Goal: Task Accomplishment & Management: Manage account settings

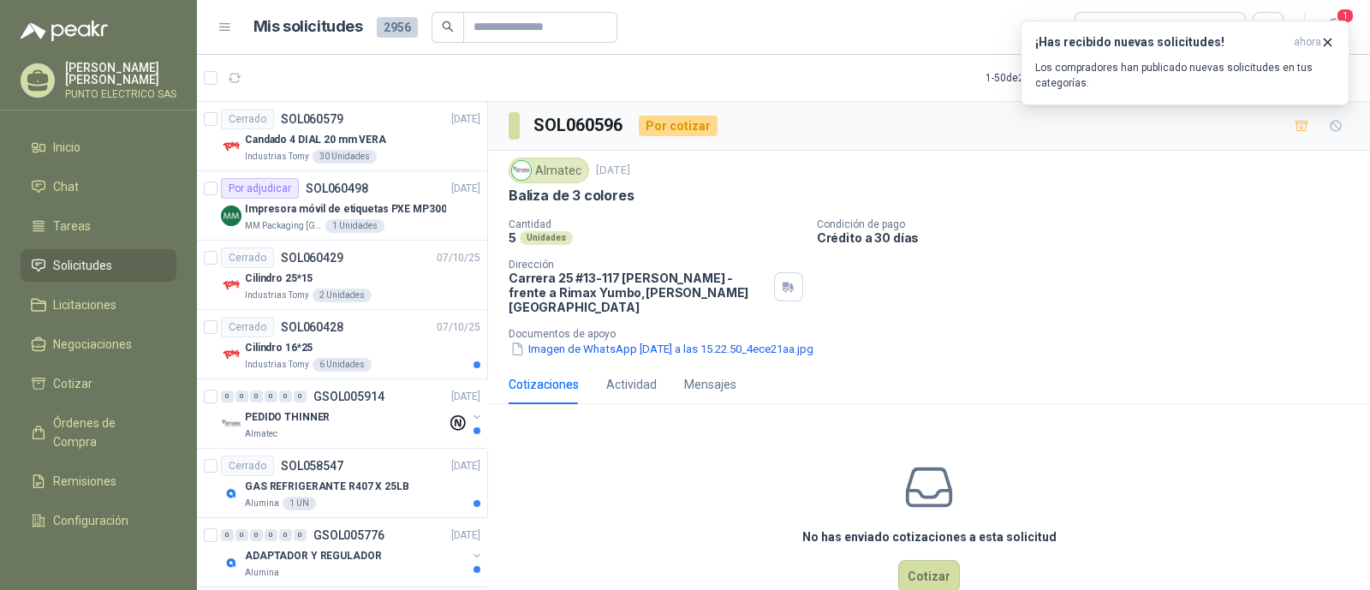
click at [1155, 63] on p "Los compradores han publicado nuevas solicitudes en tus categorías." at bounding box center [1186, 75] width 300 height 31
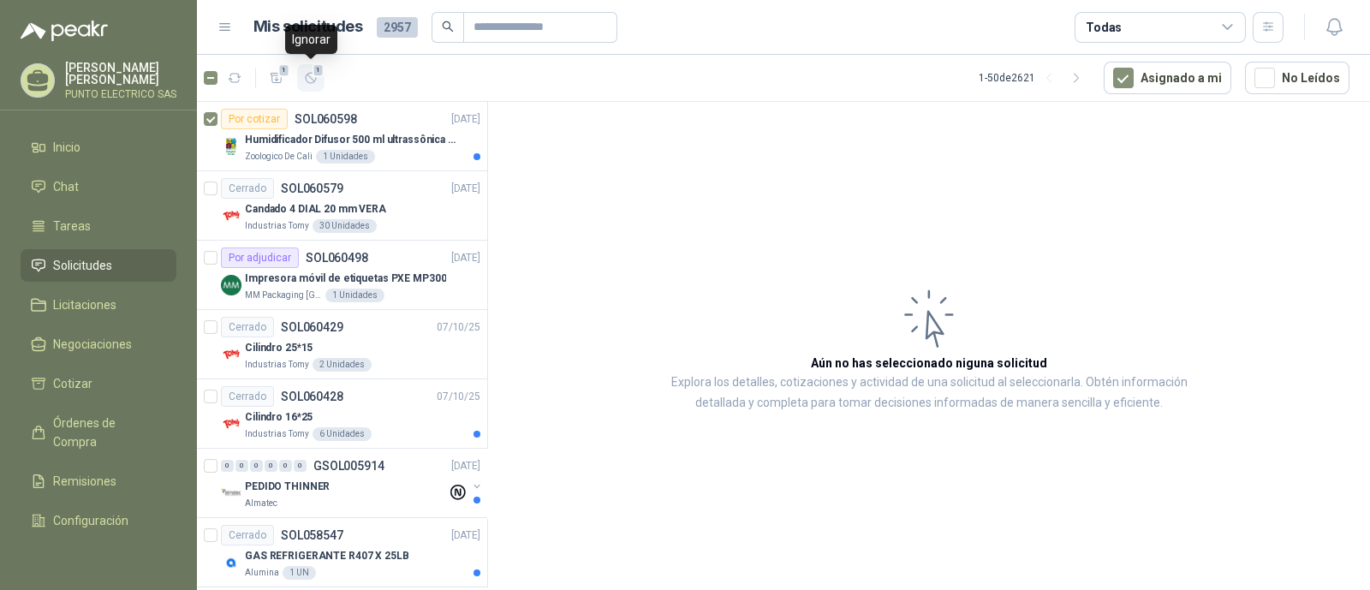
click at [305, 81] on icon "button" at bounding box center [311, 78] width 15 height 15
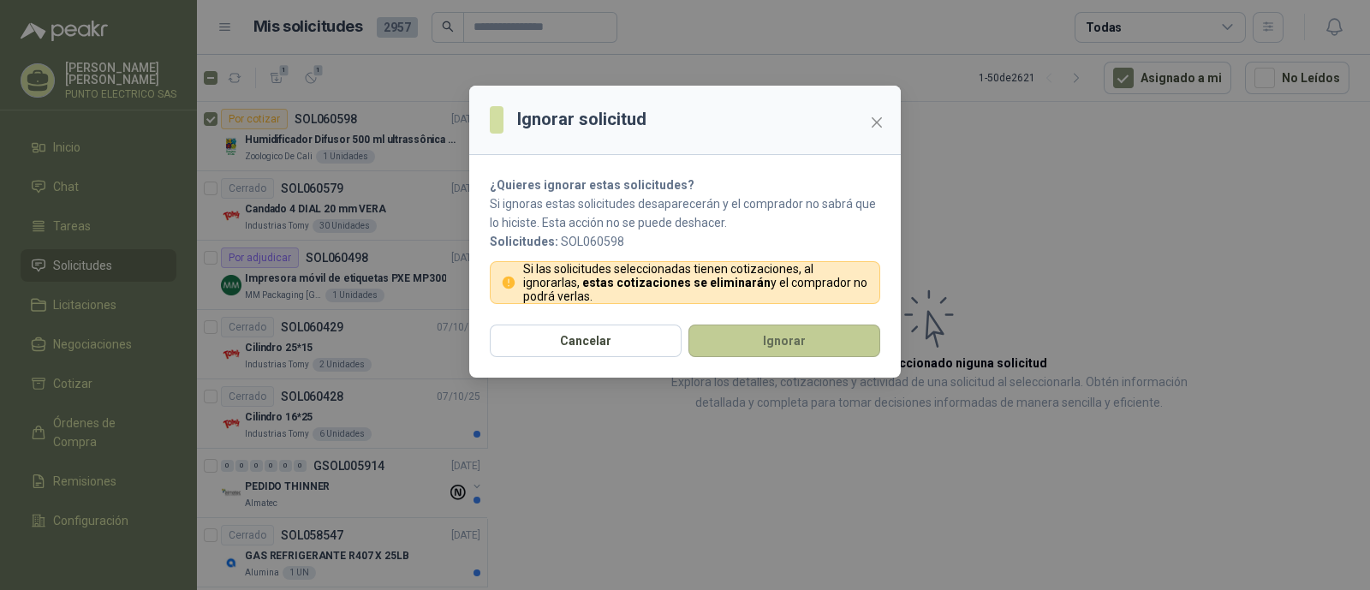
click at [777, 334] on button "Ignorar" at bounding box center [785, 341] width 192 height 33
